Goal: Transaction & Acquisition: Purchase product/service

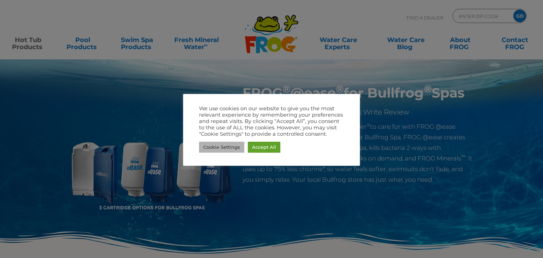
click at [226, 146] on link "Cookie Settings" at bounding box center [221, 147] width 45 height 11
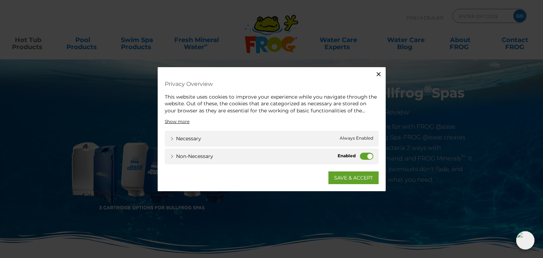
click at [362, 160] on label "Non-necessary" at bounding box center [366, 156] width 13 height 7
click at [0, 0] on input "Non-necessary" at bounding box center [0, 0] width 0 height 0
click at [353, 178] on link "SAVE & ACCEPT" at bounding box center [354, 178] width 50 height 13
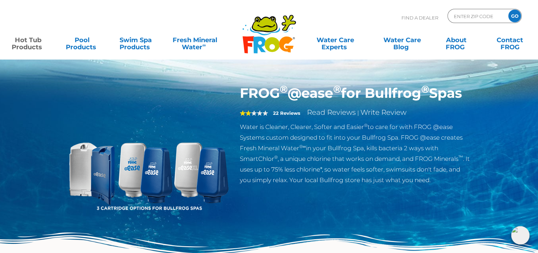
click at [91, 179] on img at bounding box center [149, 166] width 162 height 162
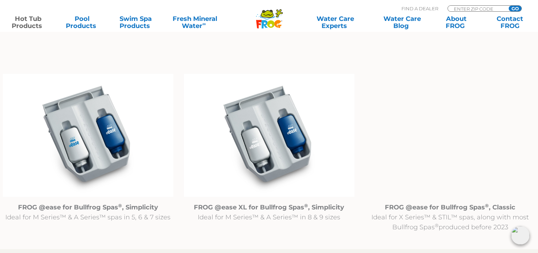
scroll to position [707, 0]
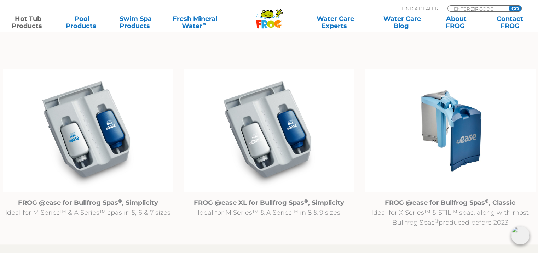
click at [457, 130] on img at bounding box center [450, 130] width 170 height 123
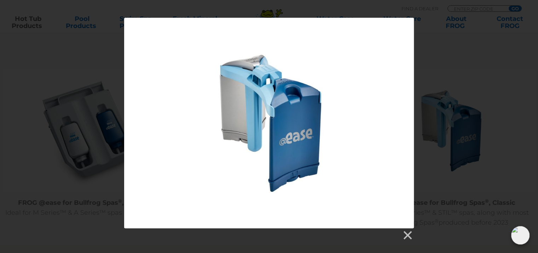
click at [463, 50] on div at bounding box center [269, 129] width 538 height 222
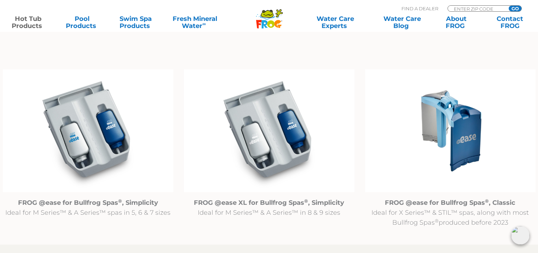
click at [450, 112] on img at bounding box center [450, 130] width 170 height 123
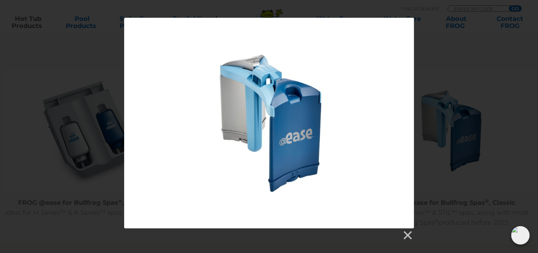
click at [464, 36] on div at bounding box center [269, 129] width 538 height 222
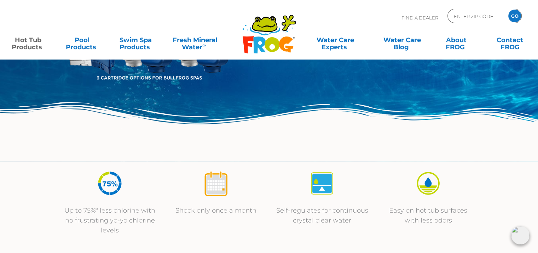
scroll to position [0, 0]
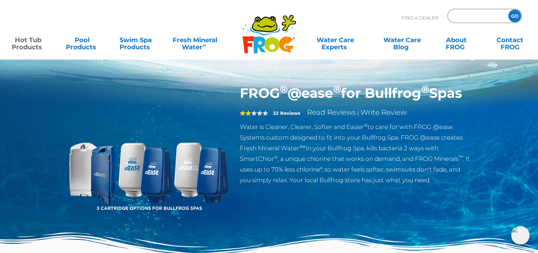
click at [485, 13] on input "Zip Code Form" at bounding box center [477, 16] width 48 height 10
type input "84020"
click at [508, 10] on input "GO" at bounding box center [514, 16] width 13 height 13
click at [515, 16] on input "GO" at bounding box center [514, 16] width 13 height 13
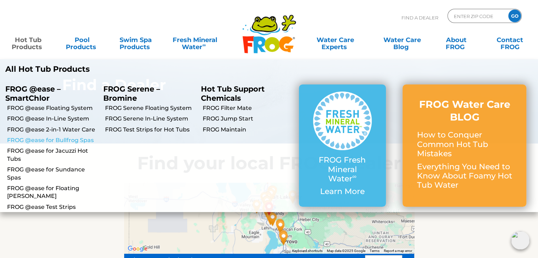
click at [44, 140] on link "FROG @ease for Bullfrog Spas" at bounding box center [52, 141] width 91 height 8
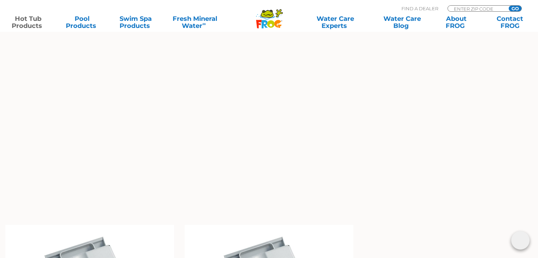
scroll to position [566, 0]
